Goal: Task Accomplishment & Management: Use online tool/utility

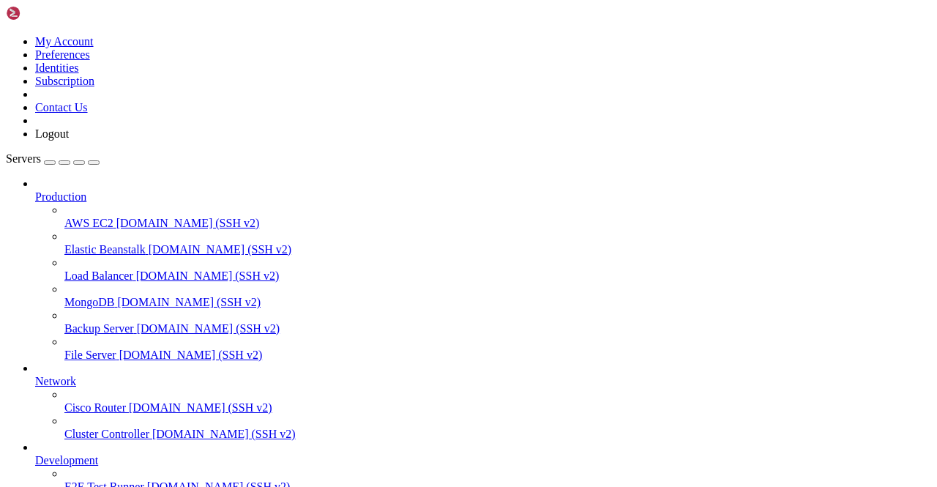
scroll to position [133, 0]
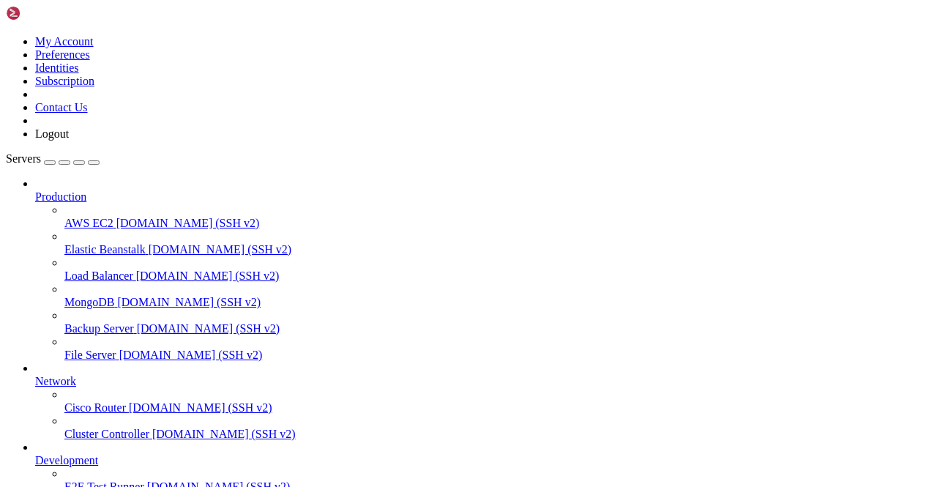
scroll to position [0, 0]
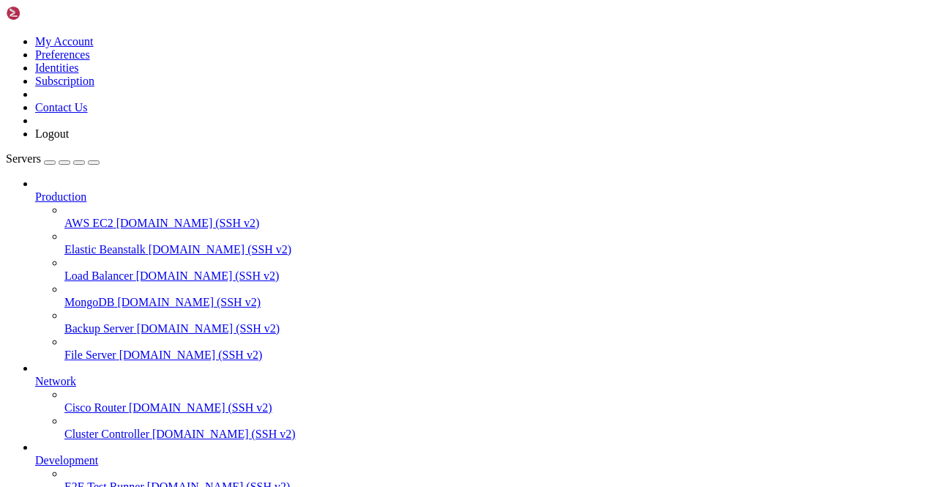
drag, startPoint x: 735, startPoint y: 1026, endPoint x: 729, endPoint y: 1015, distance: 12.4
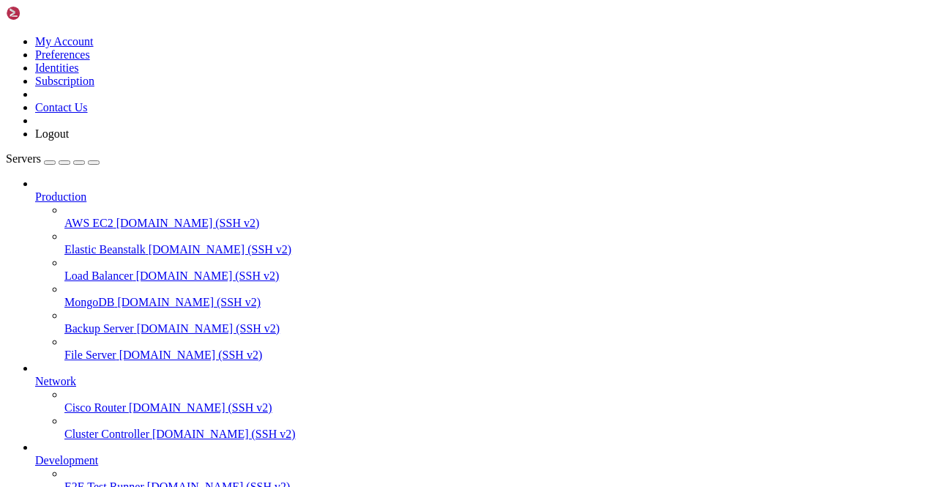
scroll to position [28406, 0]
